Goal: Information Seeking & Learning: Learn about a topic

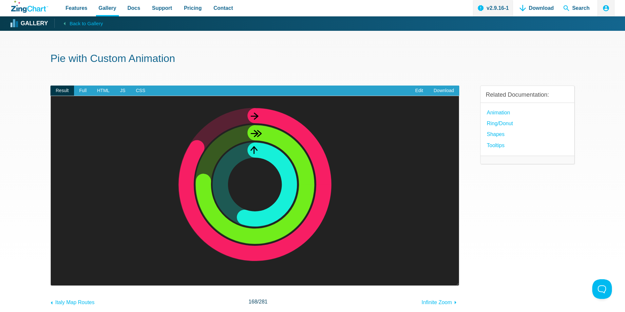
click at [20, 180] on section "Pie with Custom Animation Result Full HTML JS CSS Edit Download Powered by [PER…" at bounding box center [312, 199] width 625 height 337
click at [83, 89] on span "Full" at bounding box center [83, 91] width 18 height 10
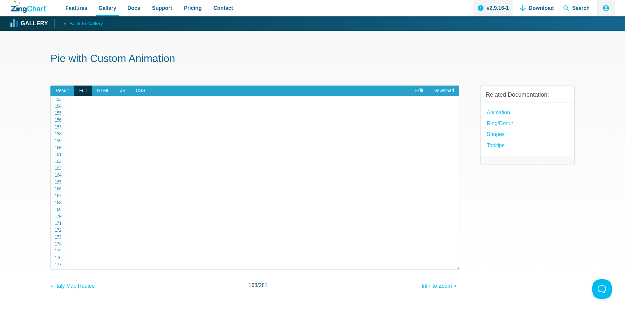
scroll to position [1089, 0]
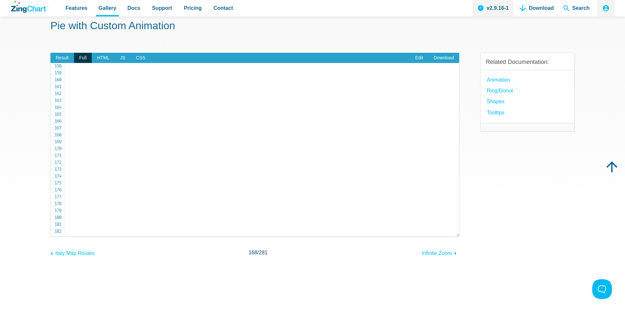
scroll to position [33, 0]
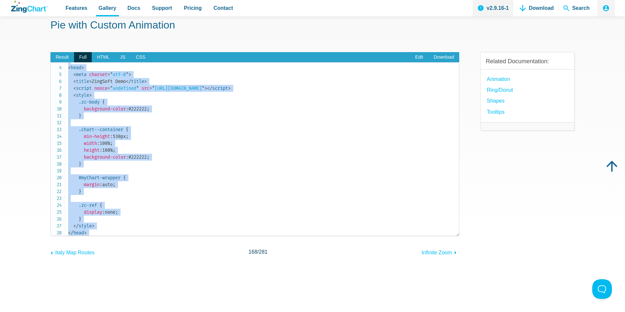
scroll to position [0, 0]
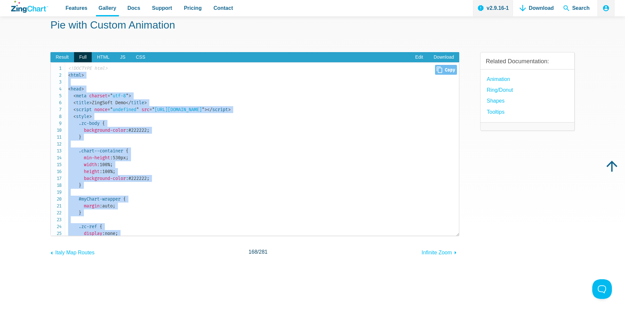
drag, startPoint x: 101, startPoint y: 224, endPoint x: 65, endPoint y: 76, distance: 152.1
click at [65, 76] on pre "<!DOCTYPE html> < html > < head > < meta charset = " utf-8 " > < title > ZingSo…" at bounding box center [254, 149] width 409 height 174
